Goal: Connect with others: Ask a question

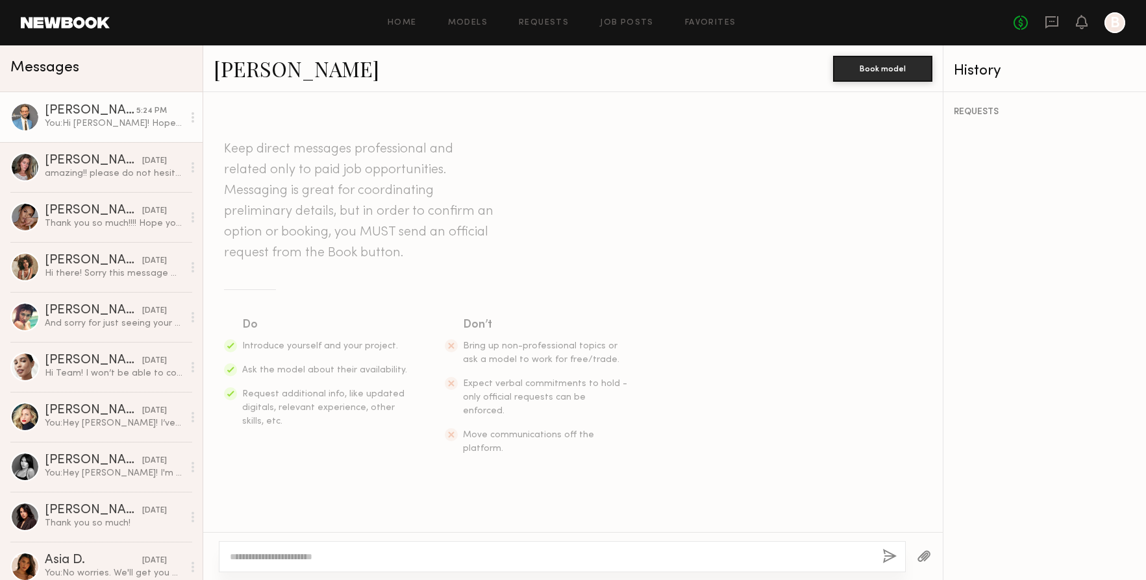
scroll to position [357, 0]
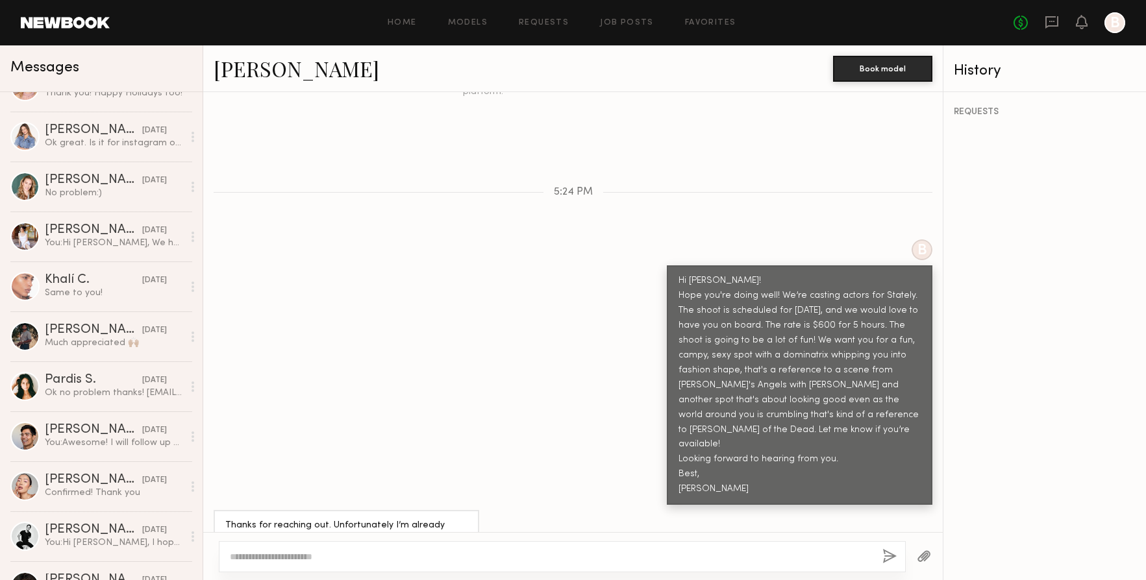
click at [344, 551] on textarea at bounding box center [551, 557] width 642 height 13
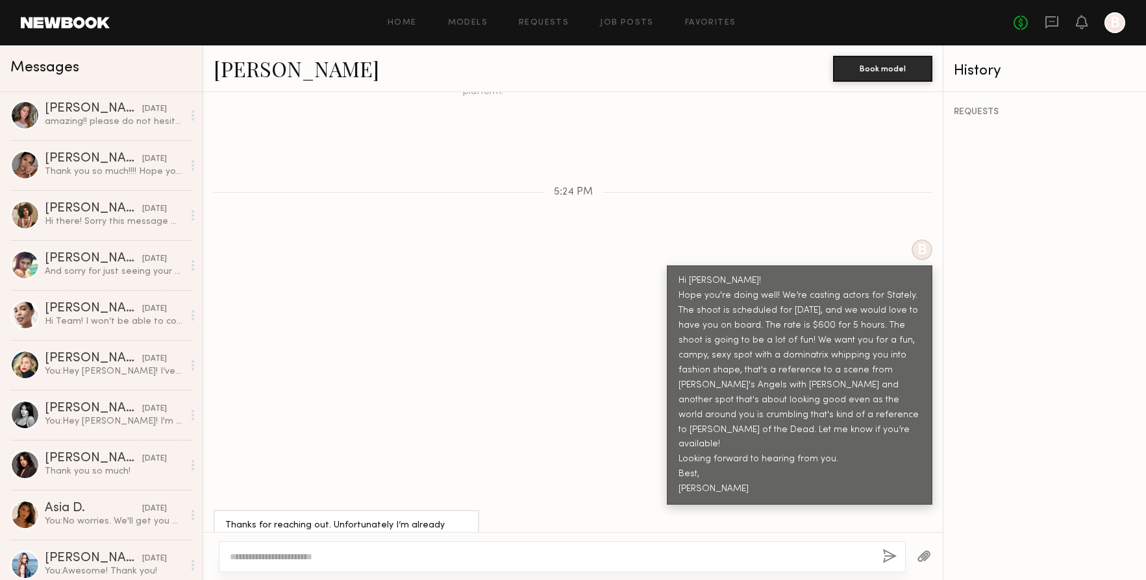
scroll to position [0, 0]
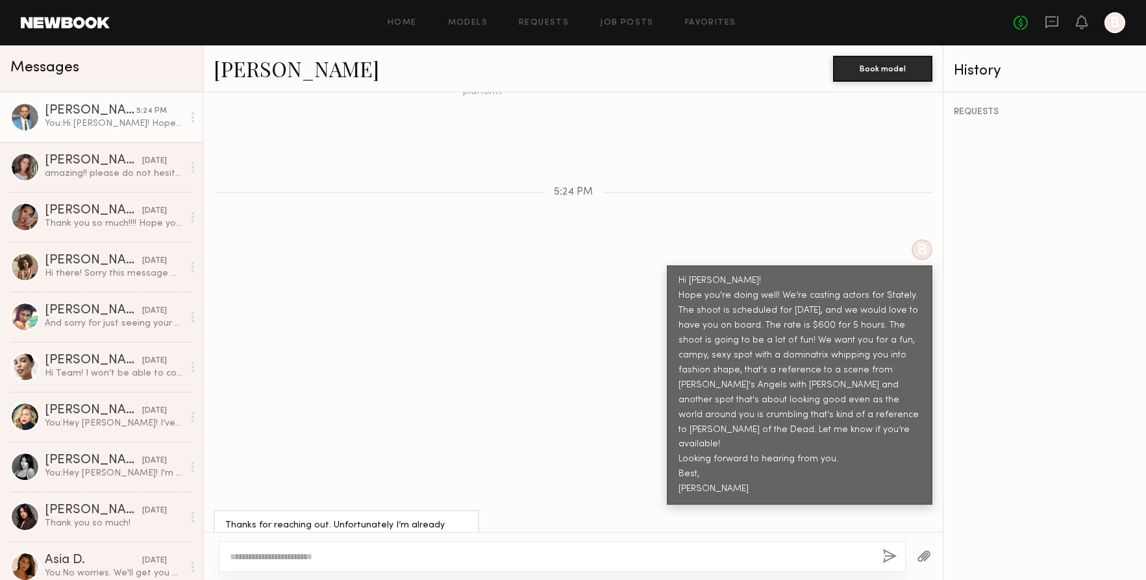
click at [256, 560] on textarea at bounding box center [551, 557] width 642 height 13
type textarea "**********"
click at [887, 556] on button "button" at bounding box center [889, 557] width 14 height 16
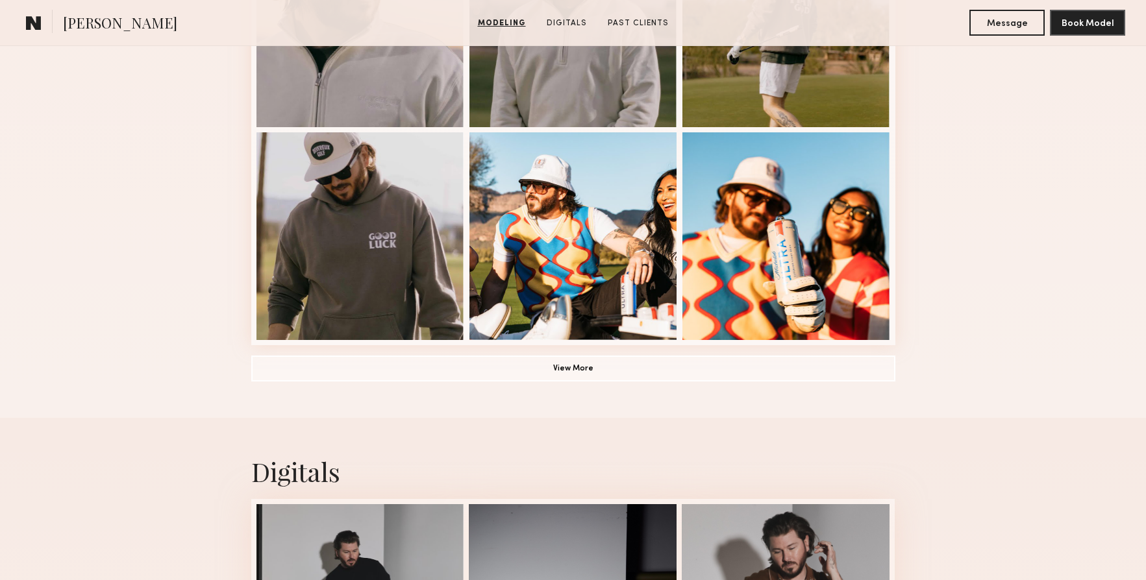
scroll to position [897, 0]
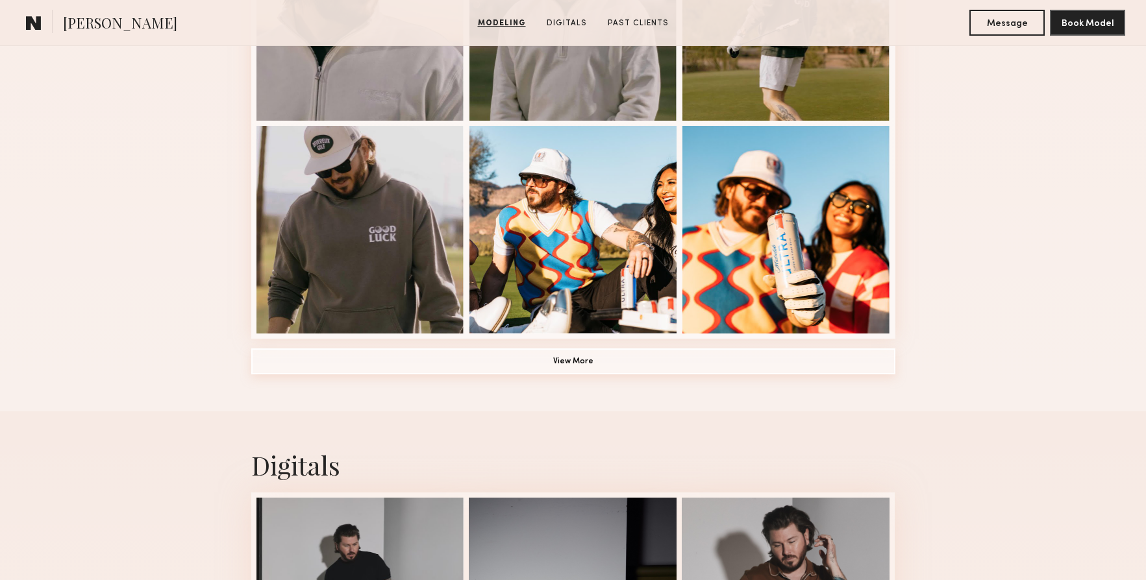
click at [577, 359] on button "View More" at bounding box center [573, 362] width 644 height 26
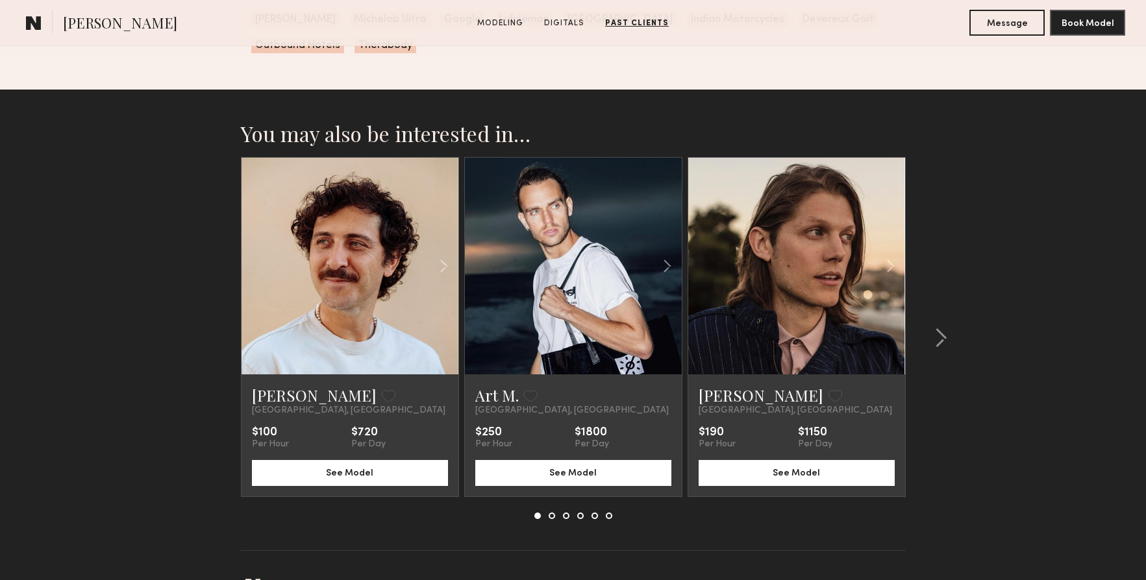
scroll to position [2779, 0]
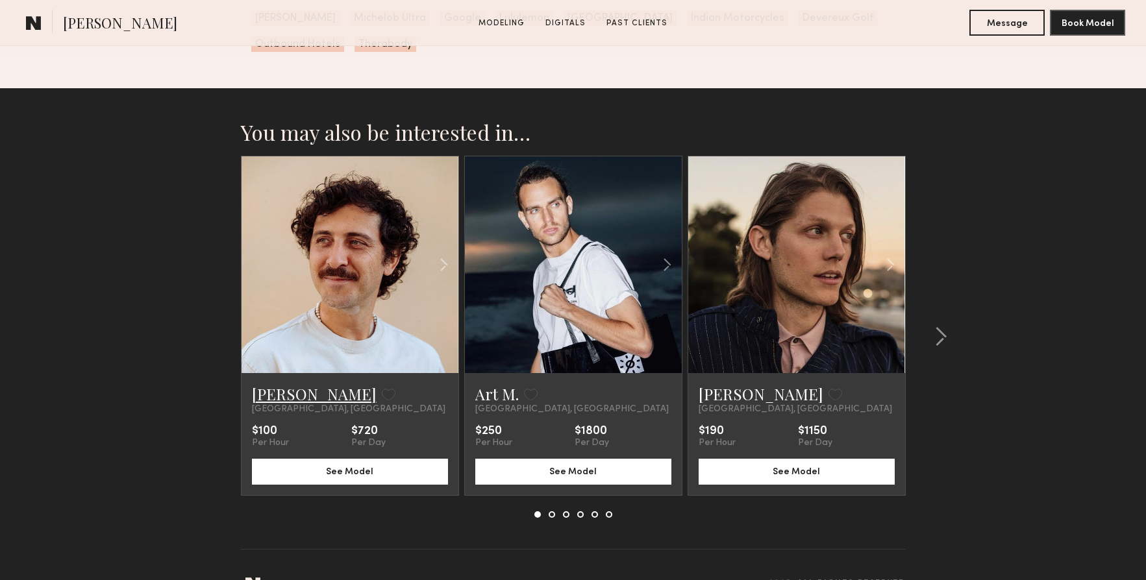
click at [324, 401] on link "Johnathan C." at bounding box center [314, 394] width 125 height 21
